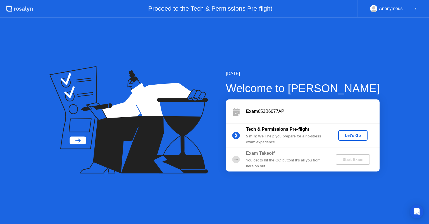
click at [417, 8] on div "▼" at bounding box center [416, 8] width 3 height 7
click at [349, 137] on div "Let's Go" at bounding box center [353, 135] width 25 height 4
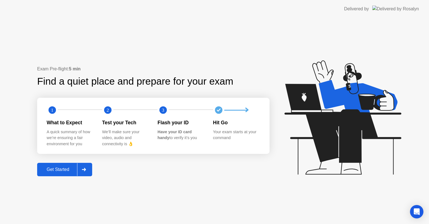
click at [65, 170] on div "Get Started" at bounding box center [58, 169] width 38 height 5
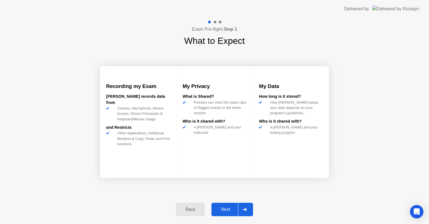
click at [227, 208] on div "Next" at bounding box center [225, 209] width 25 height 5
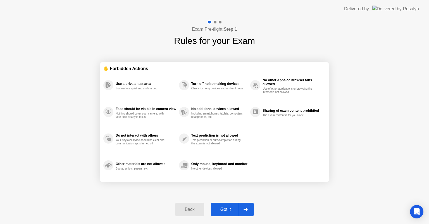
click at [232, 202] on div "Back Got it" at bounding box center [214, 210] width 85 height 26
click at [232, 204] on button "Got it" at bounding box center [232, 209] width 43 height 13
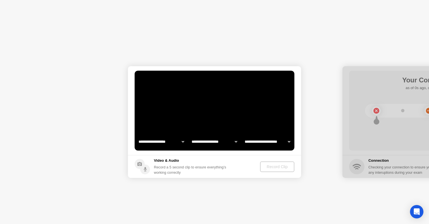
select select "**********"
select select "*******"
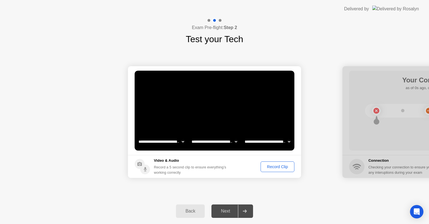
click at [267, 166] on div "Record Clip" at bounding box center [278, 167] width 30 height 4
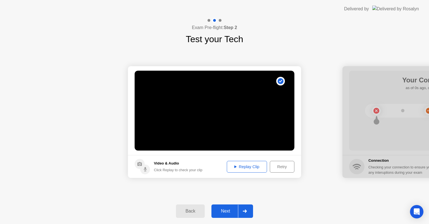
click at [256, 166] on div "Replay Clip" at bounding box center [247, 167] width 36 height 4
click at [256, 168] on div "Replay Clip" at bounding box center [247, 167] width 36 height 4
click at [241, 210] on div at bounding box center [244, 211] width 13 height 13
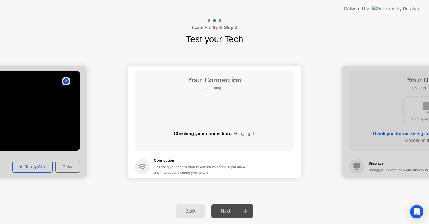
click at [215, 134] on div "Checking your connection... Hang tight." at bounding box center [215, 134] width 160 height 7
click at [243, 134] on span "Hang tight." at bounding box center [245, 133] width 22 height 5
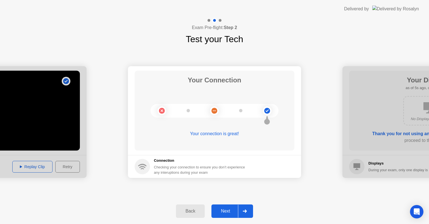
click at [232, 209] on div "Next" at bounding box center [225, 211] width 25 height 5
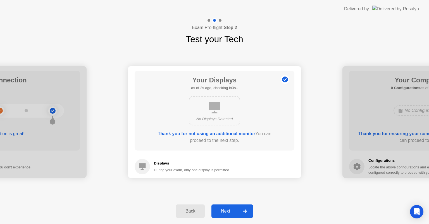
click at [227, 209] on div "Next" at bounding box center [225, 211] width 25 height 5
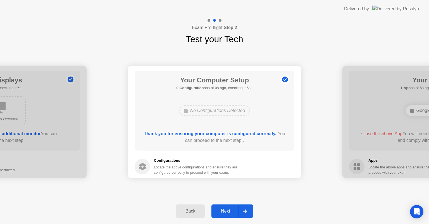
click at [233, 209] on div "Next" at bounding box center [225, 211] width 25 height 5
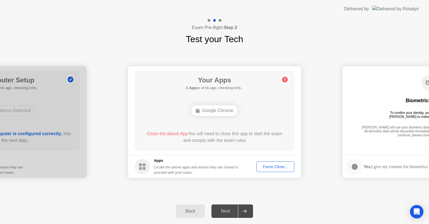
click at [267, 167] on div "Force Close..." at bounding box center [276, 167] width 34 height 4
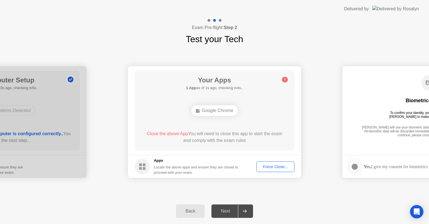
click at [265, 169] on div "Force Close..." at bounding box center [276, 167] width 34 height 4
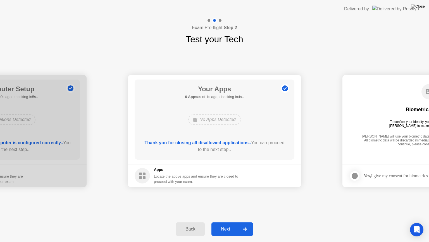
click at [228, 224] on div "Next" at bounding box center [225, 228] width 25 height 5
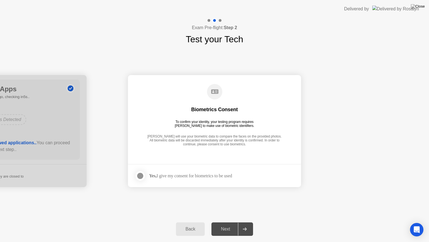
click at [142, 175] on div at bounding box center [140, 175] width 7 height 7
click at [226, 224] on div "Next" at bounding box center [225, 228] width 25 height 5
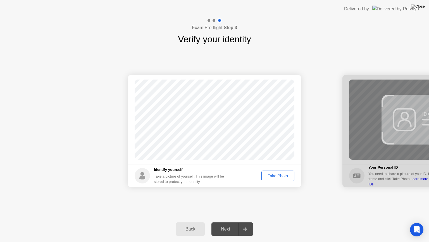
click at [267, 177] on div "Take Photo" at bounding box center [278, 175] width 29 height 4
click at [274, 175] on div "Retake" at bounding box center [282, 175] width 22 height 4
click at [274, 175] on div "Take Photo" at bounding box center [278, 175] width 29 height 4
click at [233, 224] on div "Next" at bounding box center [225, 228] width 25 height 5
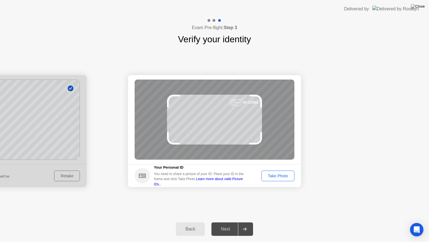
click at [273, 177] on div "Take Photo" at bounding box center [278, 175] width 29 height 4
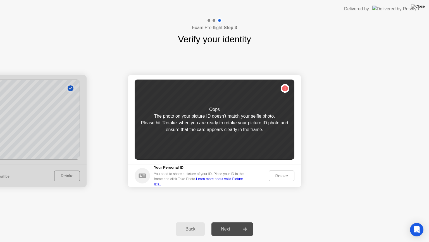
click at [276, 175] on div "Retake" at bounding box center [282, 175] width 22 height 4
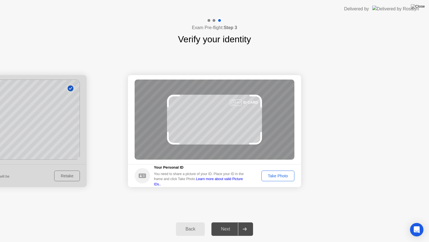
click at [276, 175] on div "Take Photo" at bounding box center [278, 175] width 29 height 4
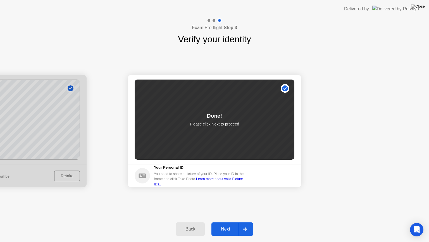
click at [237, 224] on div "Next" at bounding box center [225, 228] width 25 height 5
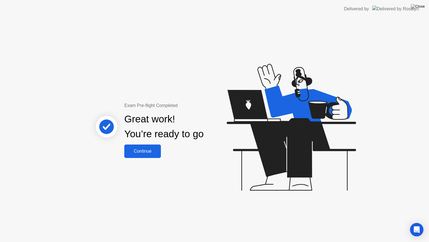
click at [152, 153] on div "Continue" at bounding box center [142, 150] width 33 height 5
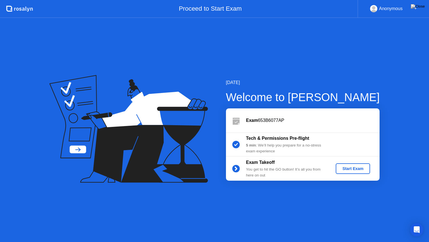
click at [347, 169] on div "Start Exam" at bounding box center [353, 168] width 30 height 4
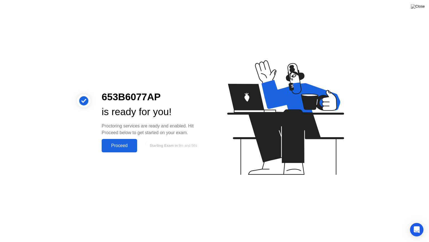
click at [116, 148] on div "Proceed" at bounding box center [119, 145] width 32 height 5
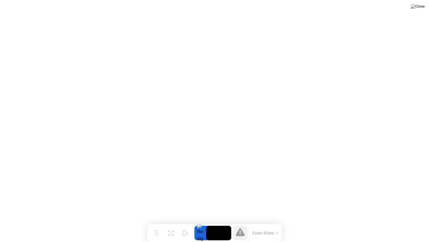
click at [265, 224] on button "Exam Rules" at bounding box center [266, 232] width 30 height 5
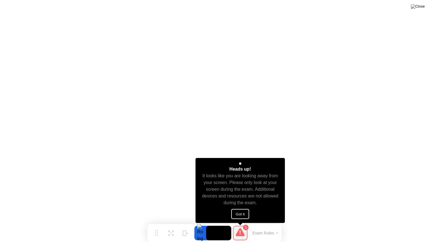
click at [240, 213] on button "Got it" at bounding box center [241, 214] width 18 height 10
